Goal: Task Accomplishment & Management: Manage account settings

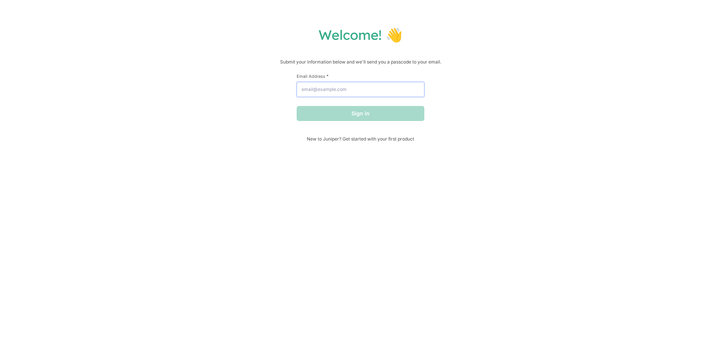
click at [363, 95] on input "Email Address *" at bounding box center [361, 89] width 128 height 15
type input "[EMAIL_ADDRESS][DOMAIN_NAME]"
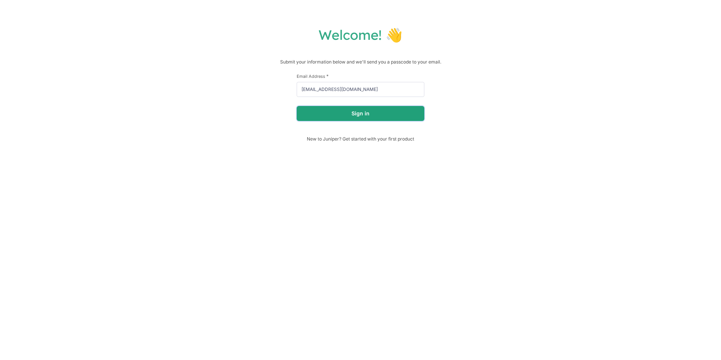
click at [361, 112] on button "Sign in" at bounding box center [361, 113] width 128 height 15
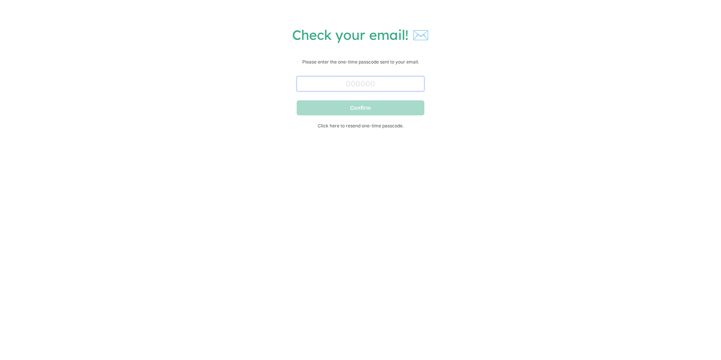
click at [343, 83] on input "text" at bounding box center [361, 83] width 128 height 15
paste input "246256"
type input "246256"
click at [297, 100] on button "Confirm" at bounding box center [361, 107] width 128 height 15
